Goal: Obtain resource: Download file/media

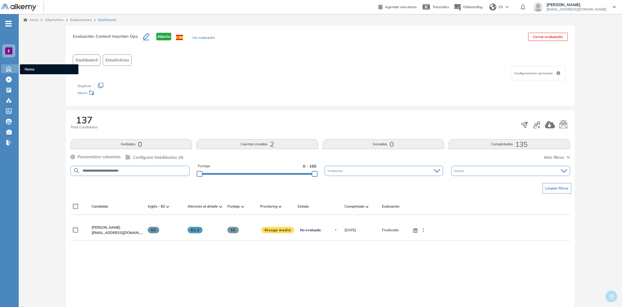
click at [6, 66] on icon at bounding box center [9, 68] width 10 height 7
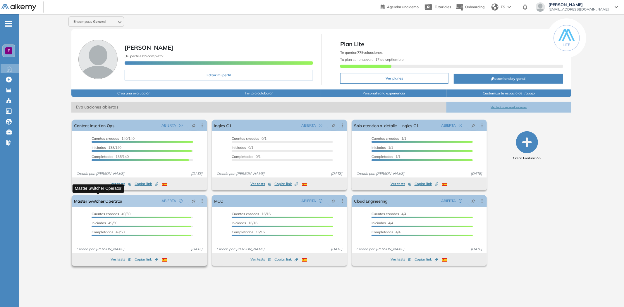
click at [98, 202] on link "Master Switcher Operator" at bounding box center [98, 201] width 48 height 12
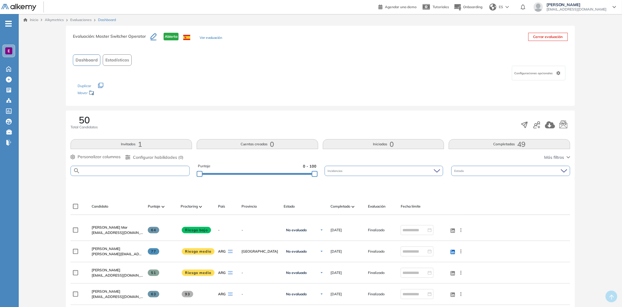
click at [125, 170] on input "text" at bounding box center [134, 171] width 109 height 4
type input "******"
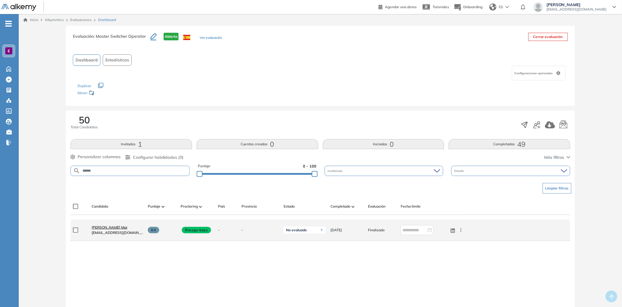
click at [97, 228] on span "[PERSON_NAME] Mar" at bounding box center [110, 227] width 36 height 4
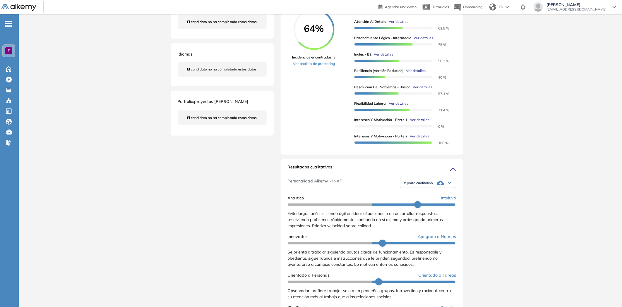
scroll to position [130, 0]
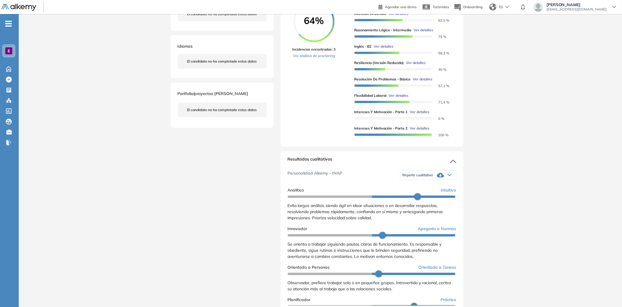
click at [429, 181] on div "Reporte cualitativo" at bounding box center [429, 176] width 56 height 12
click at [418, 195] on li "Reporte con Afinidad AI" at bounding box center [421, 192] width 36 height 6
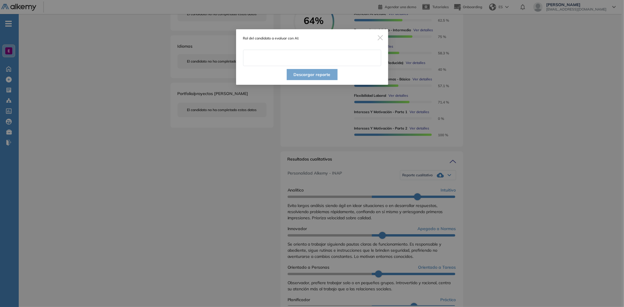
click at [272, 59] on input "text" at bounding box center [312, 58] width 138 height 16
type input "**********"
click at [297, 72] on button "Descargar reporte" at bounding box center [312, 74] width 51 height 11
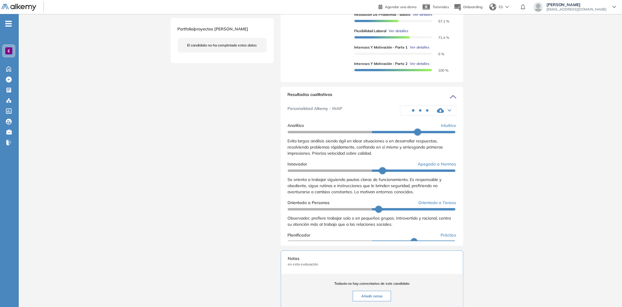
scroll to position [195, 0]
